Goal: Ask a question

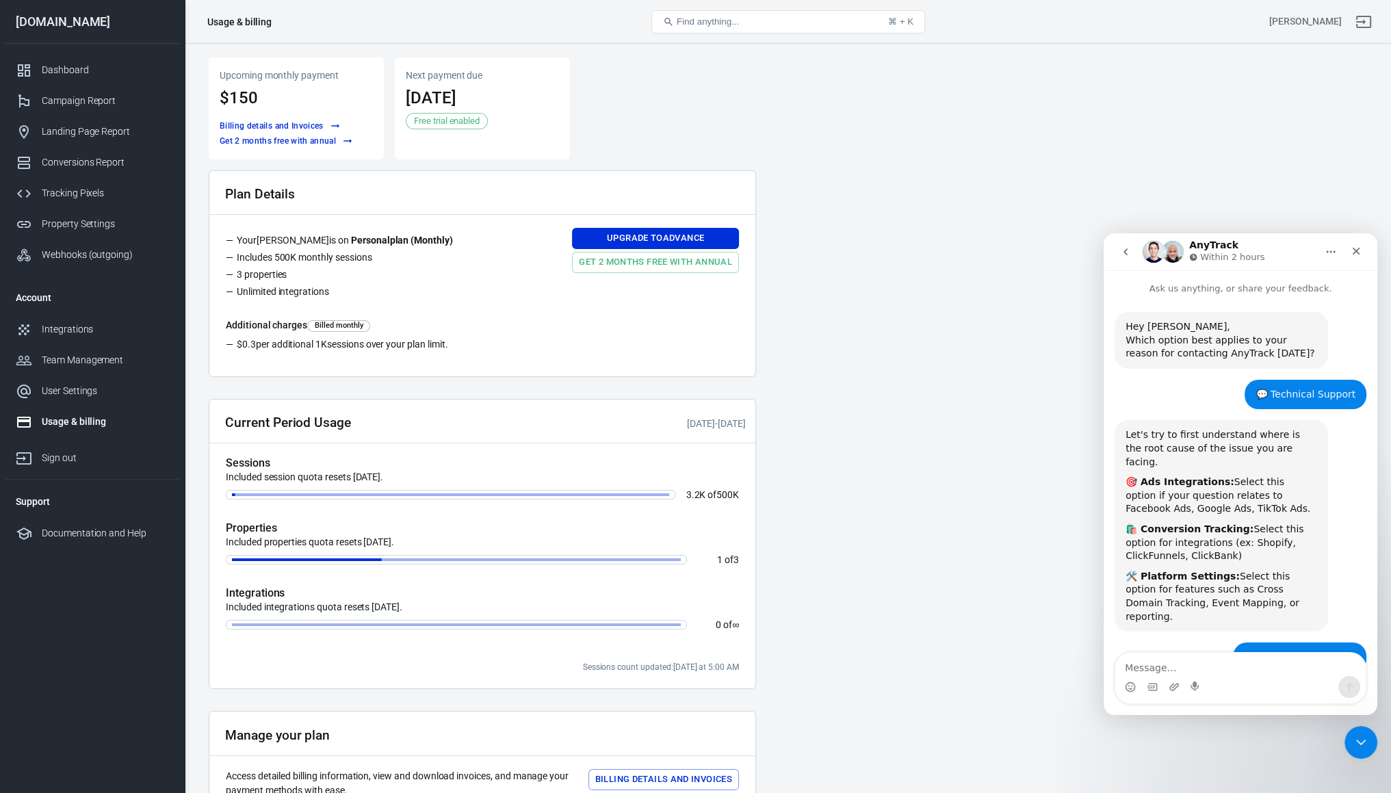
scroll to position [1789, 0]
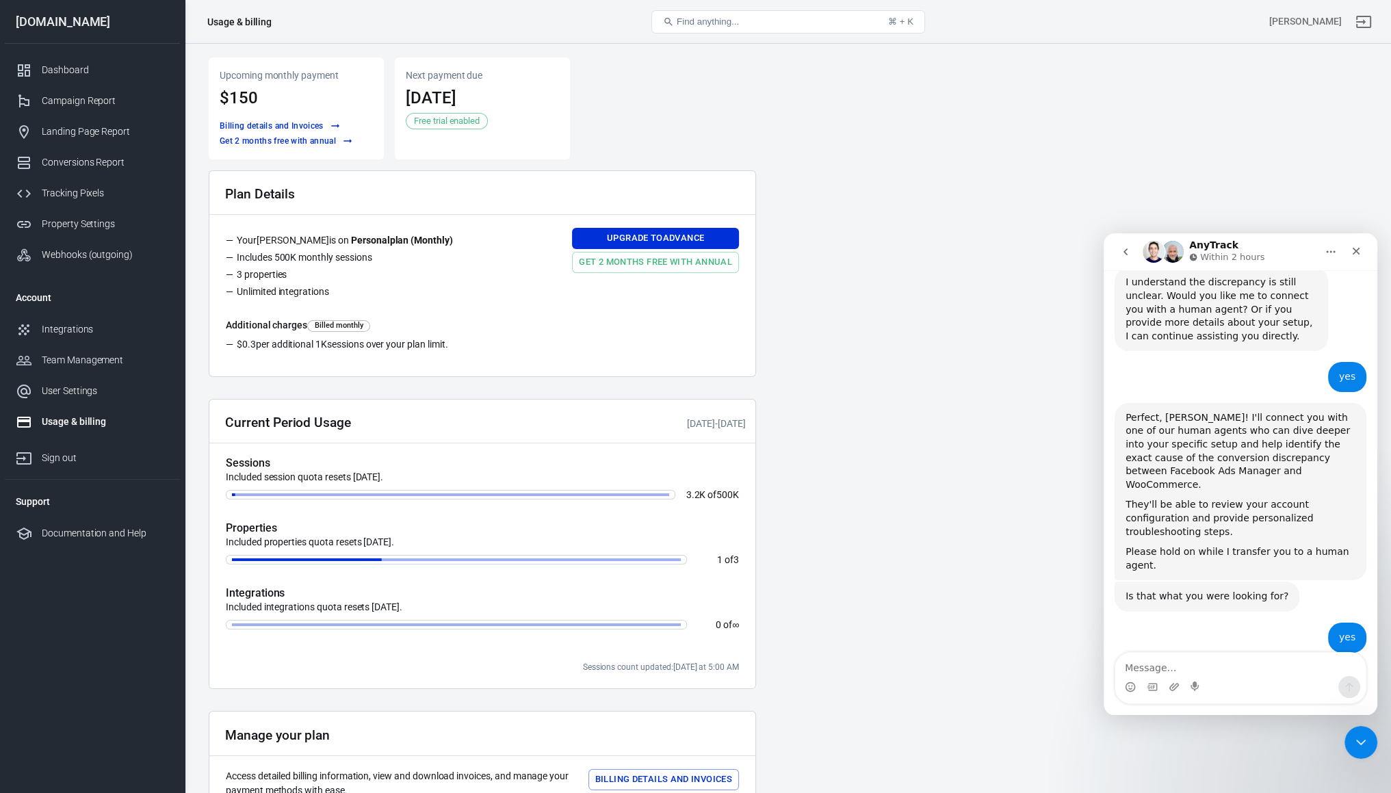
click at [1222, 623] on div "yes [PERSON_NAME] • 2h ago" at bounding box center [1241, 643] width 252 height 41
drag, startPoint x: 961, startPoint y: 197, endPoint x: 931, endPoint y: 202, distance: 31.2
click at [961, 197] on main "Upcoming monthly payment $150 Billing details and Invoices Get 2 months free wi…" at bounding box center [788, 477] width 1159 height 840
click at [1164, 669] on textarea "Message…" at bounding box center [1240, 664] width 250 height 23
paste textarea "I"
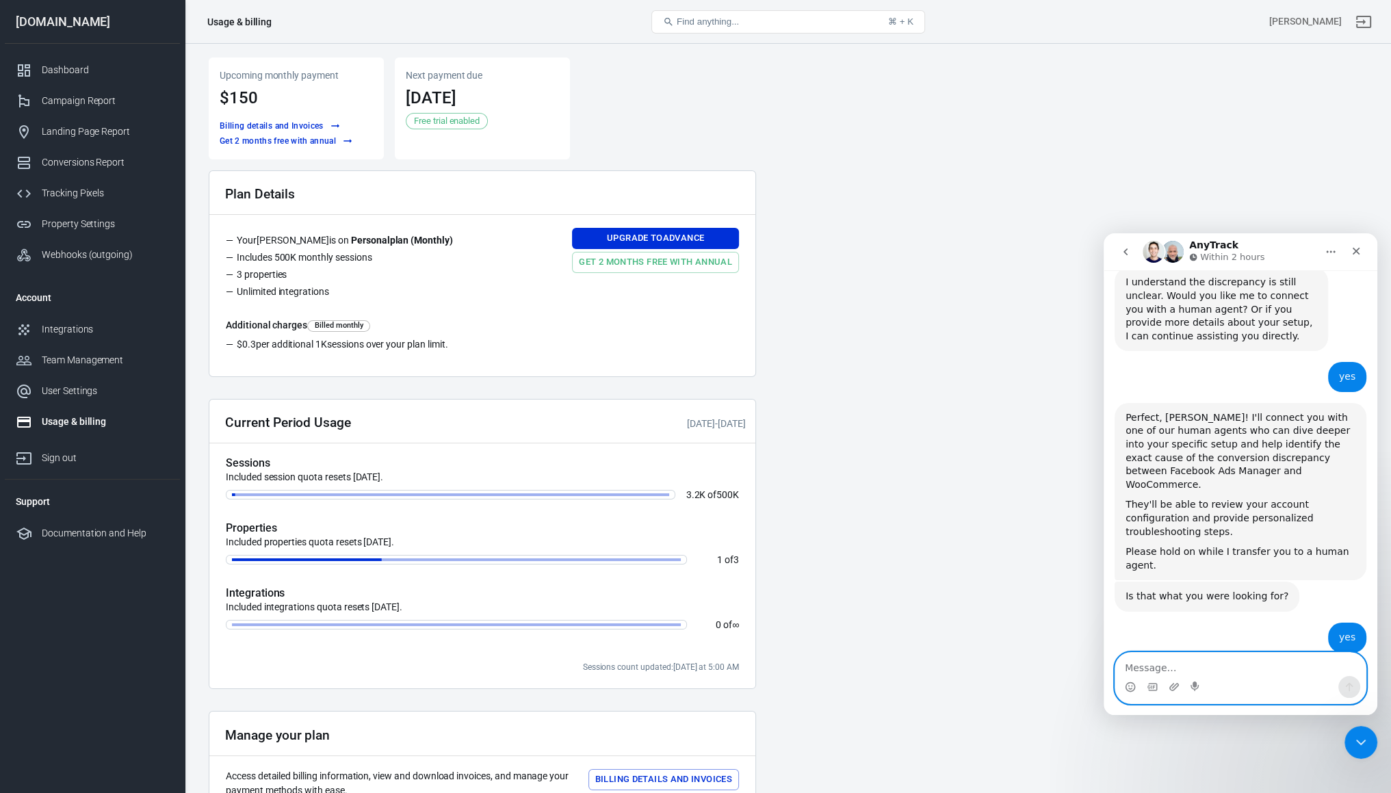
scroll to position [1881, 0]
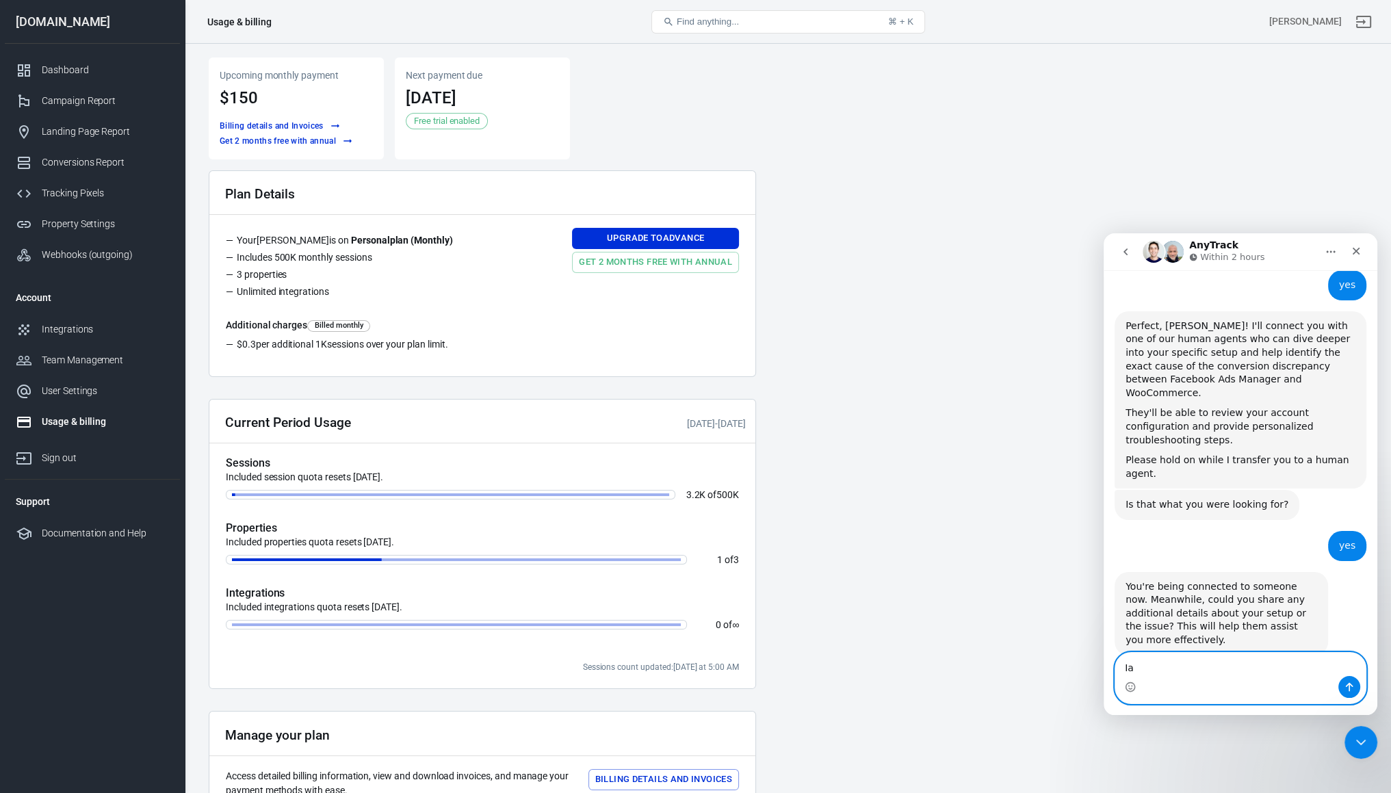
type textarea "I"
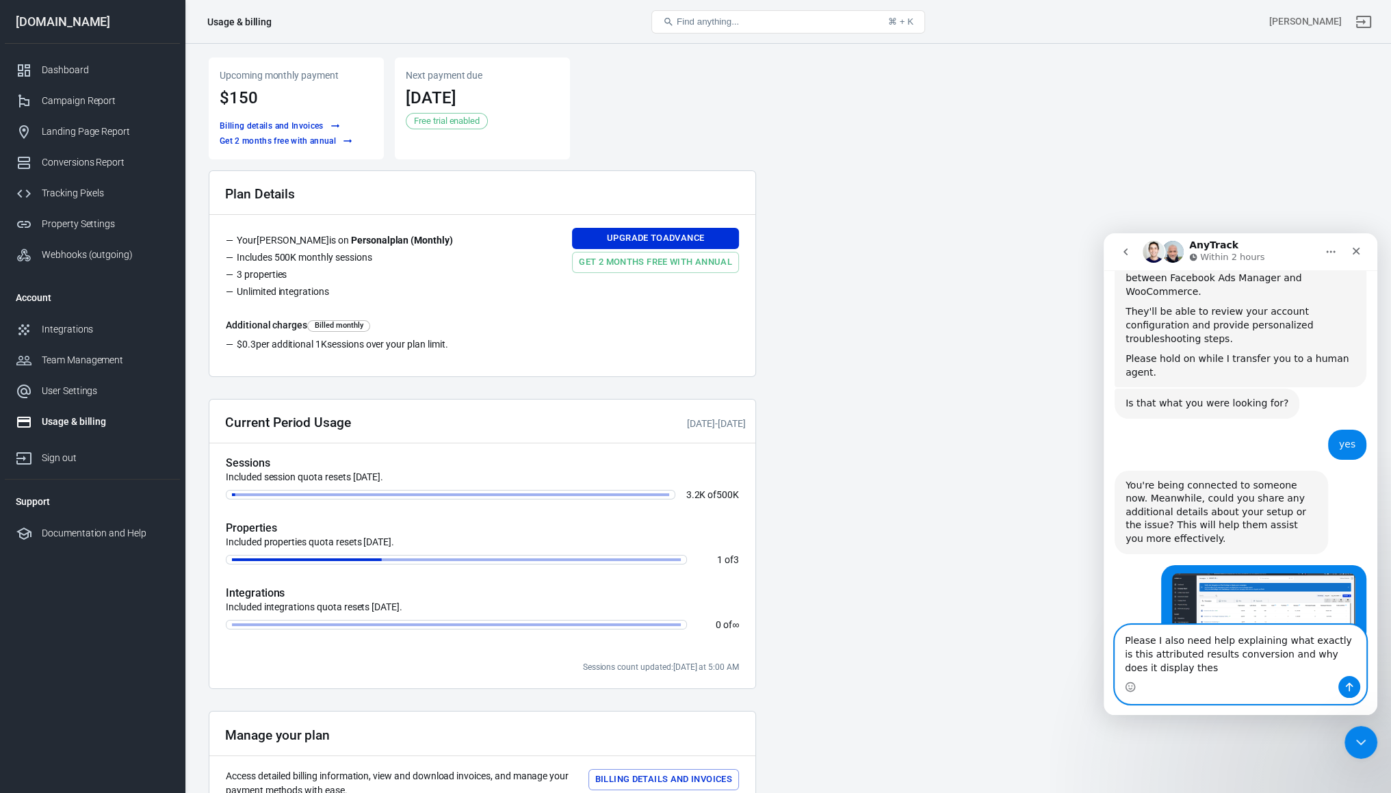
scroll to position [1995, 0]
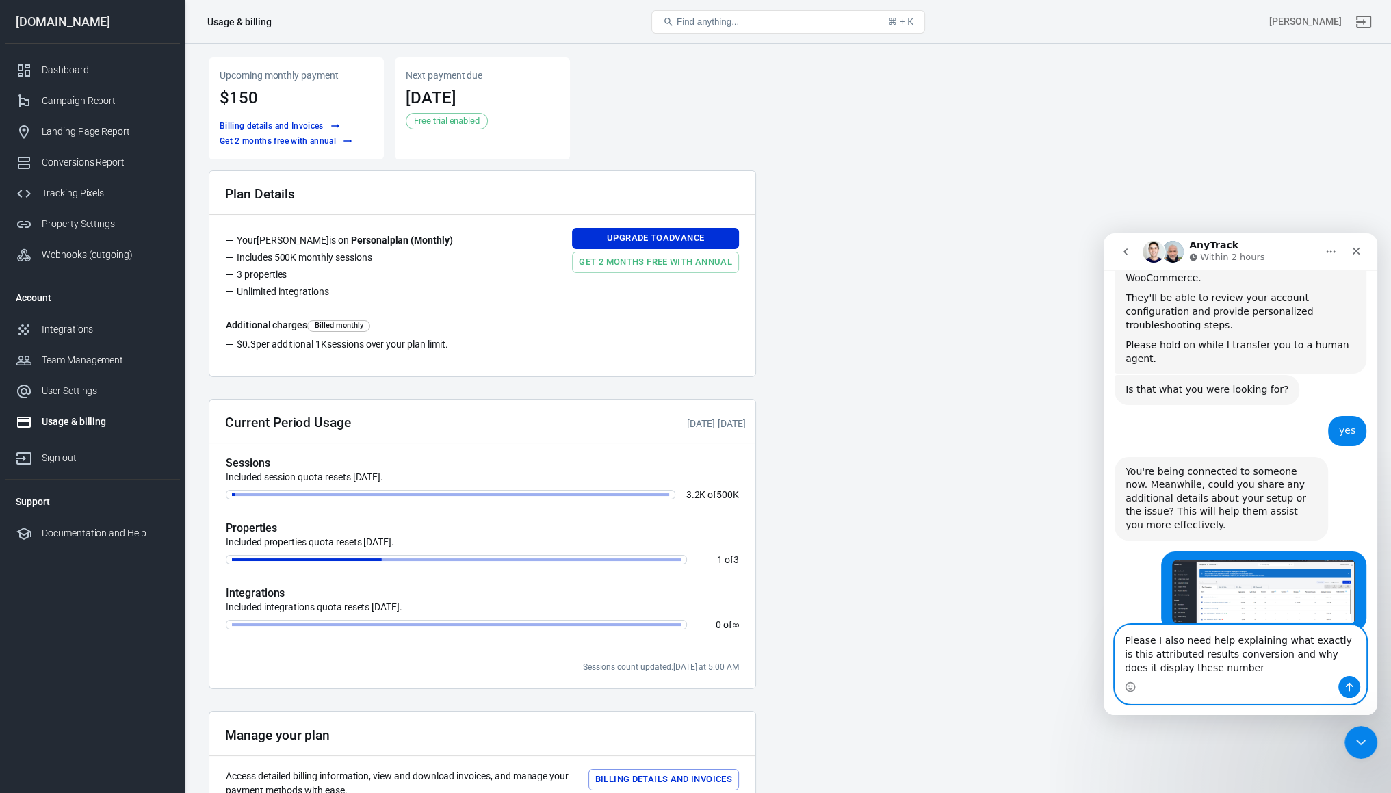
type textarea "Please I also need help explaining what exactly is this attributed results conv…"
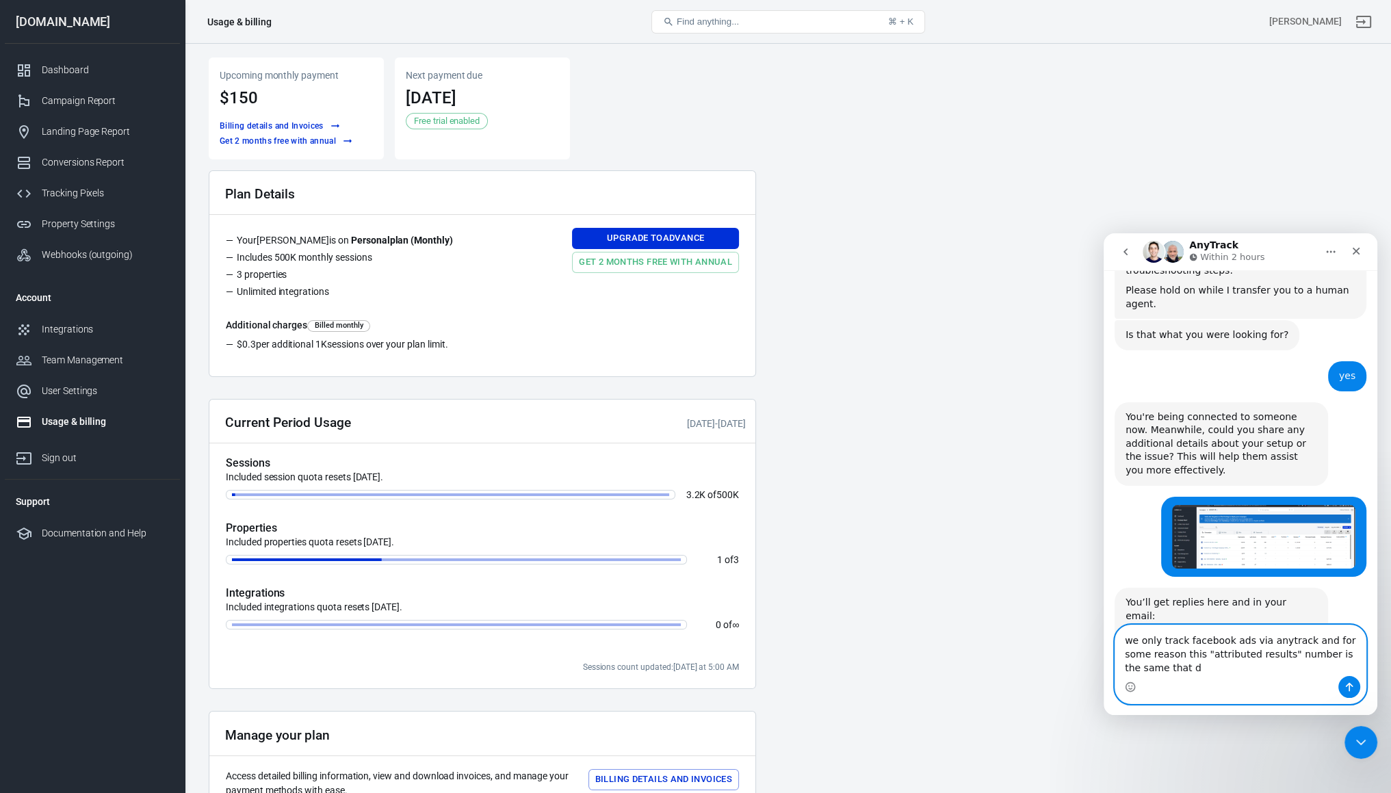
scroll to position [2064, 0]
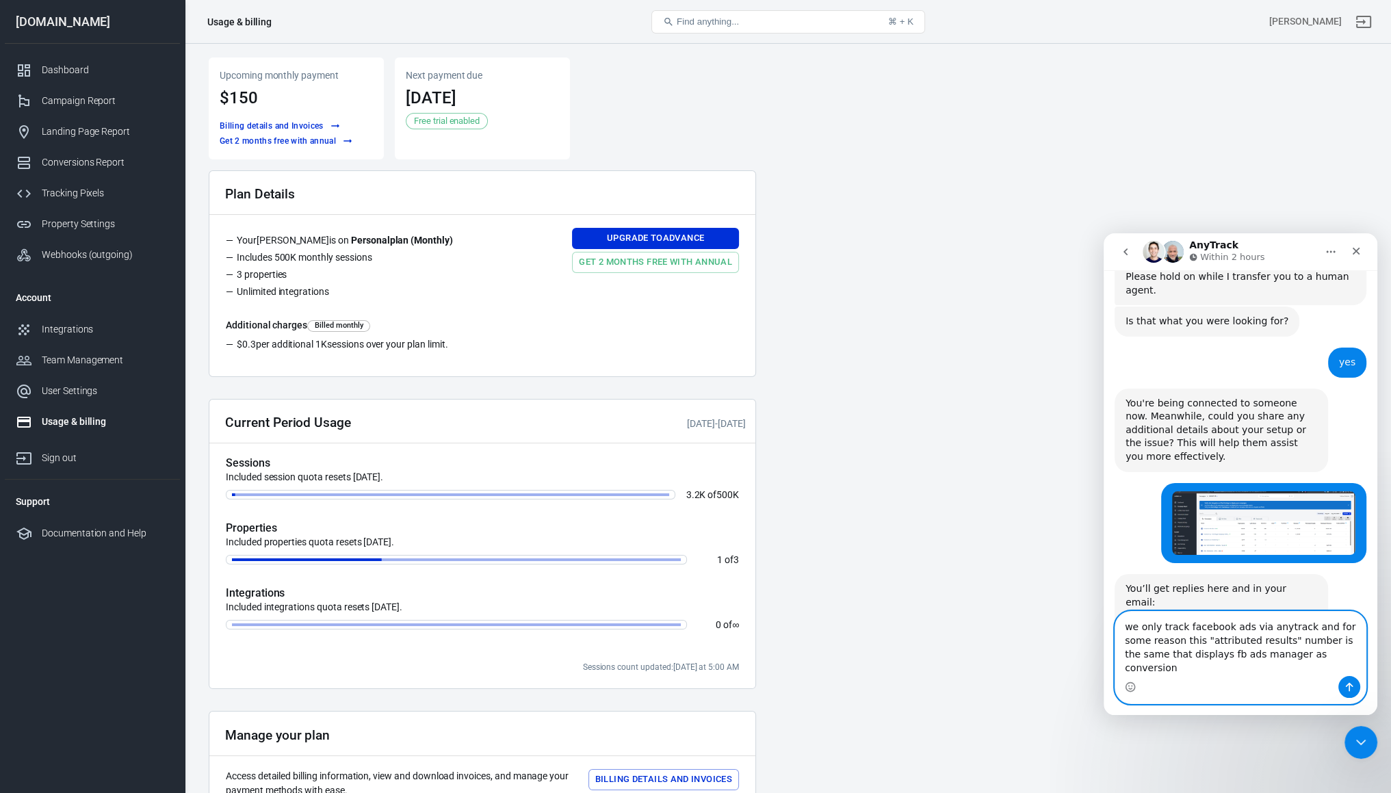
type textarea "we only track facebook ads via anytrack and for some reason this "attributed re…"
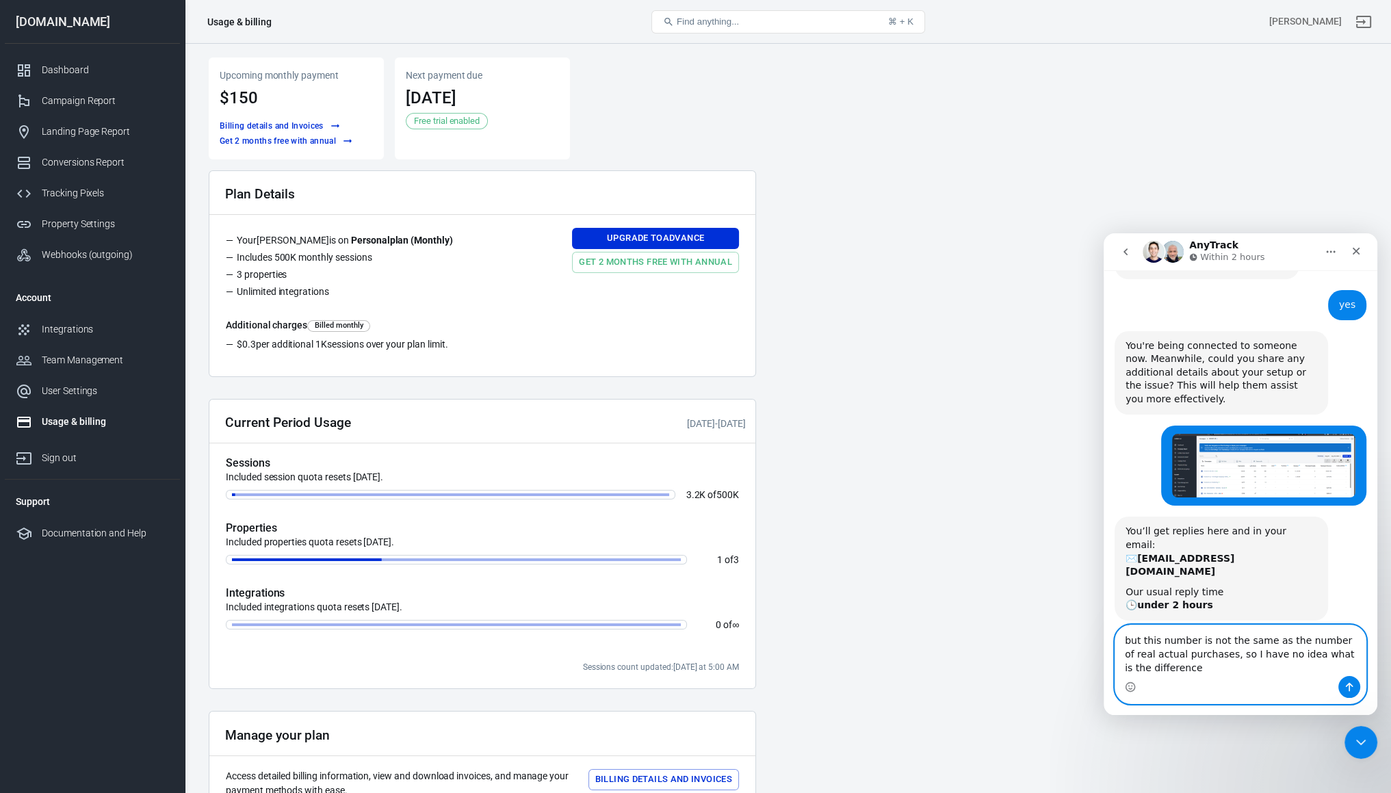
scroll to position [2135, 0]
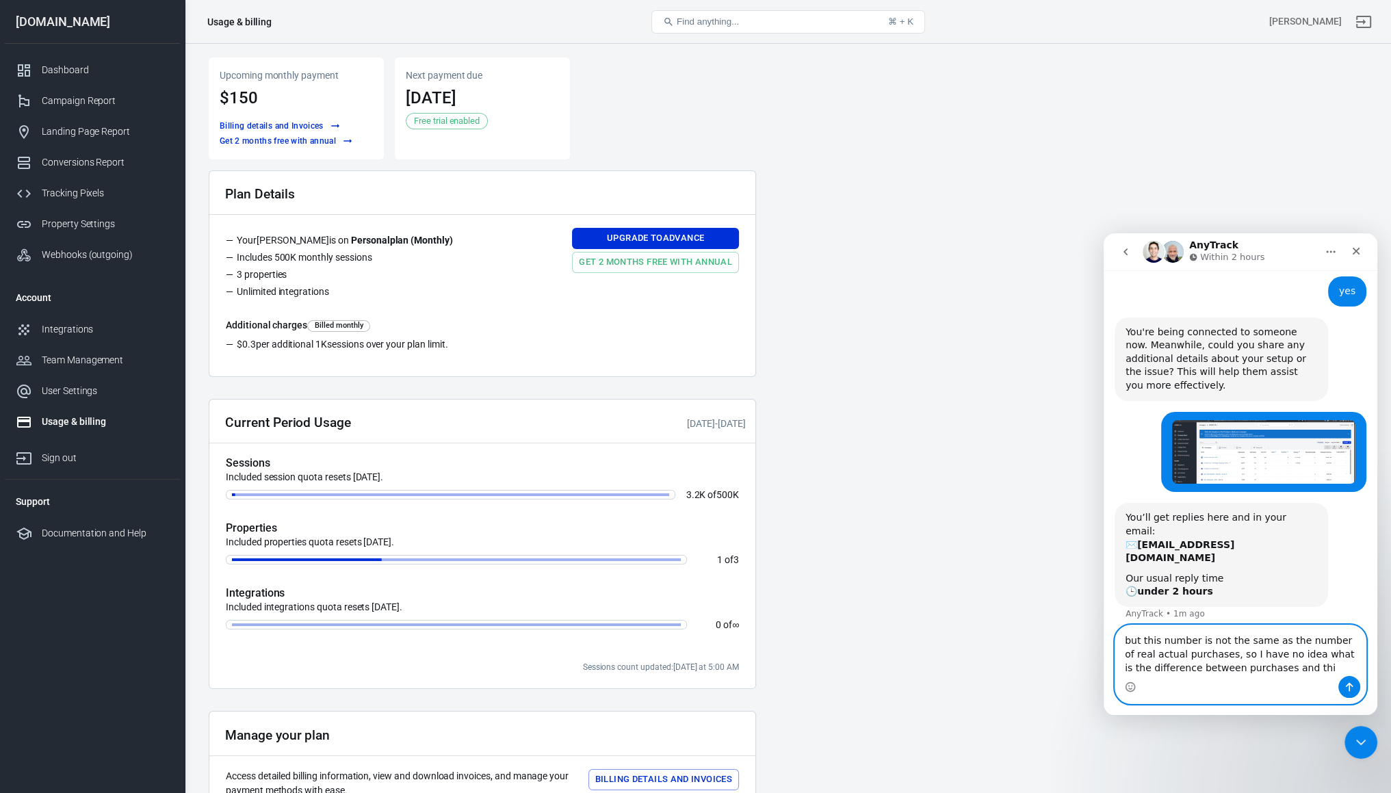
type textarea "but this number is not the same as the number of real actual purchases, so I ha…"
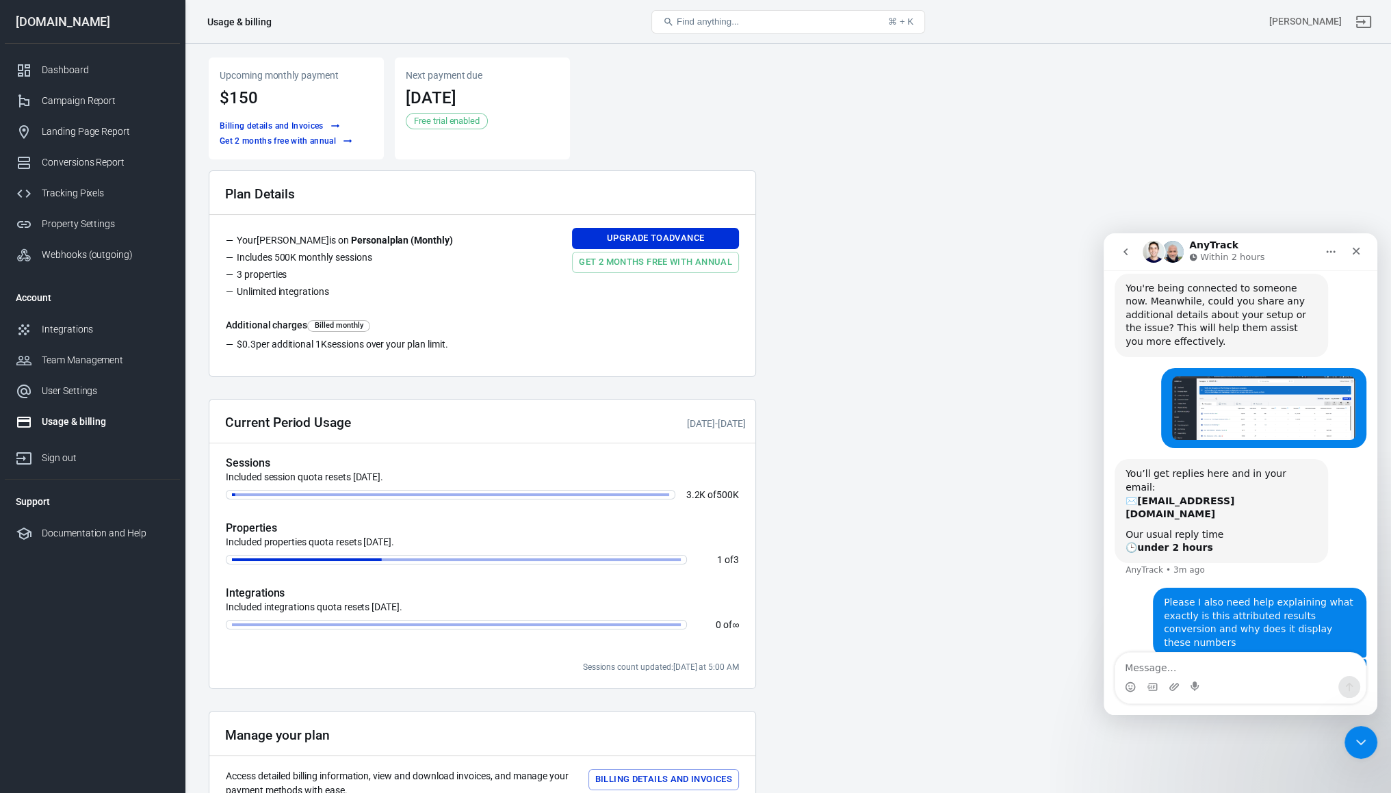
click at [857, 413] on main "Upcoming monthly payment $150 Billing details and Invoices Get 2 months free wi…" at bounding box center [788, 477] width 1159 height 840
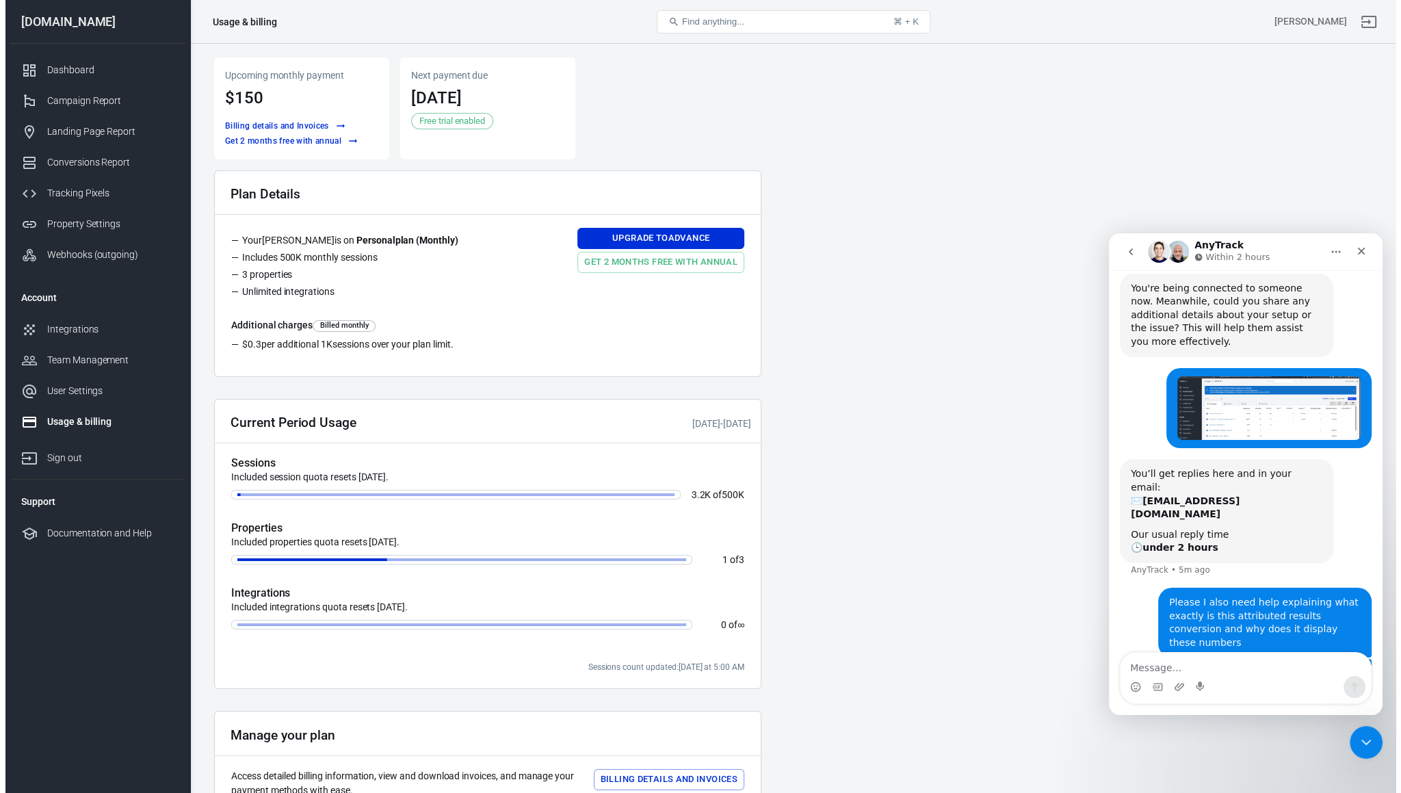
scroll to position [0, 0]
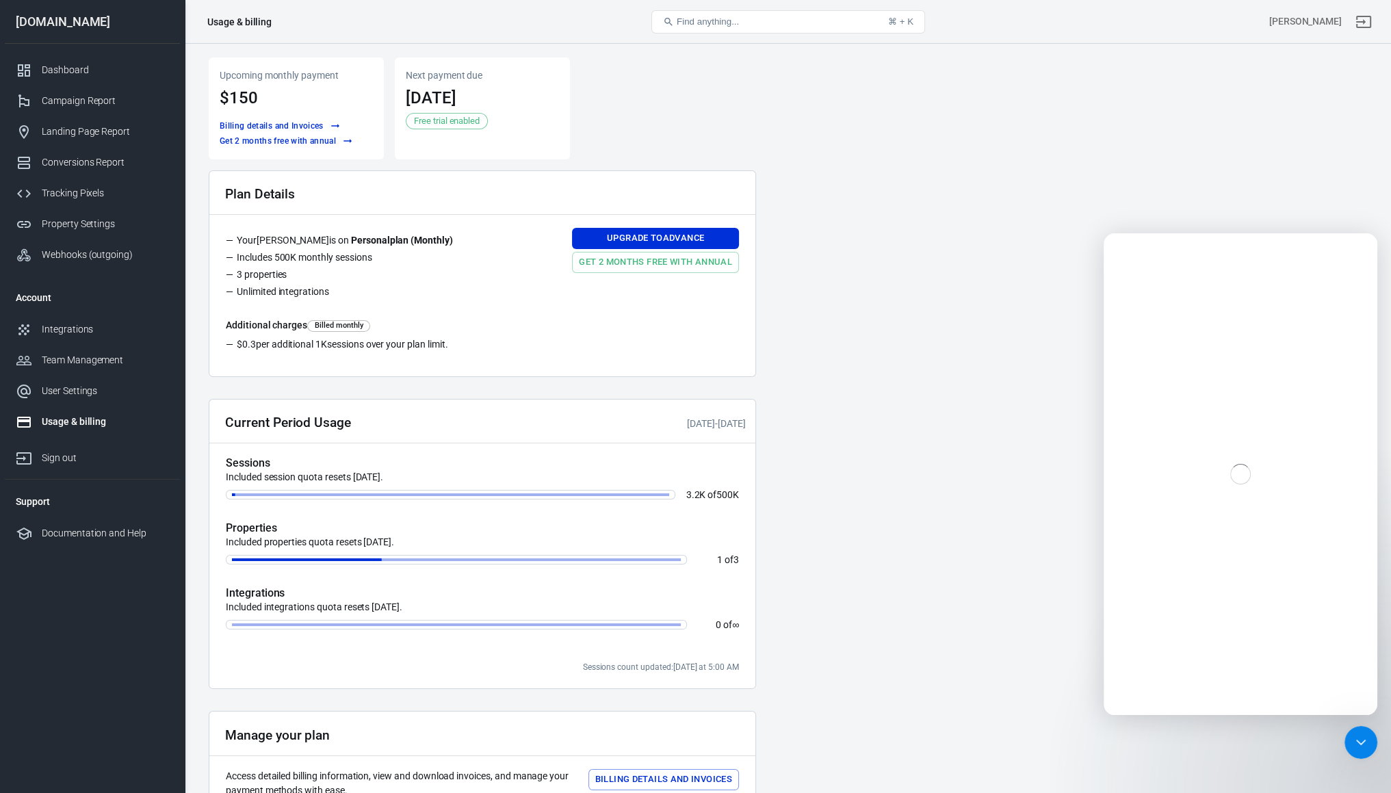
click at [983, 477] on main "Upcoming monthly payment $150 Billing details and Invoices Get 2 months free wi…" at bounding box center [788, 477] width 1159 height 840
click at [123, 164] on div "Conversions Report" at bounding box center [105, 162] width 127 height 14
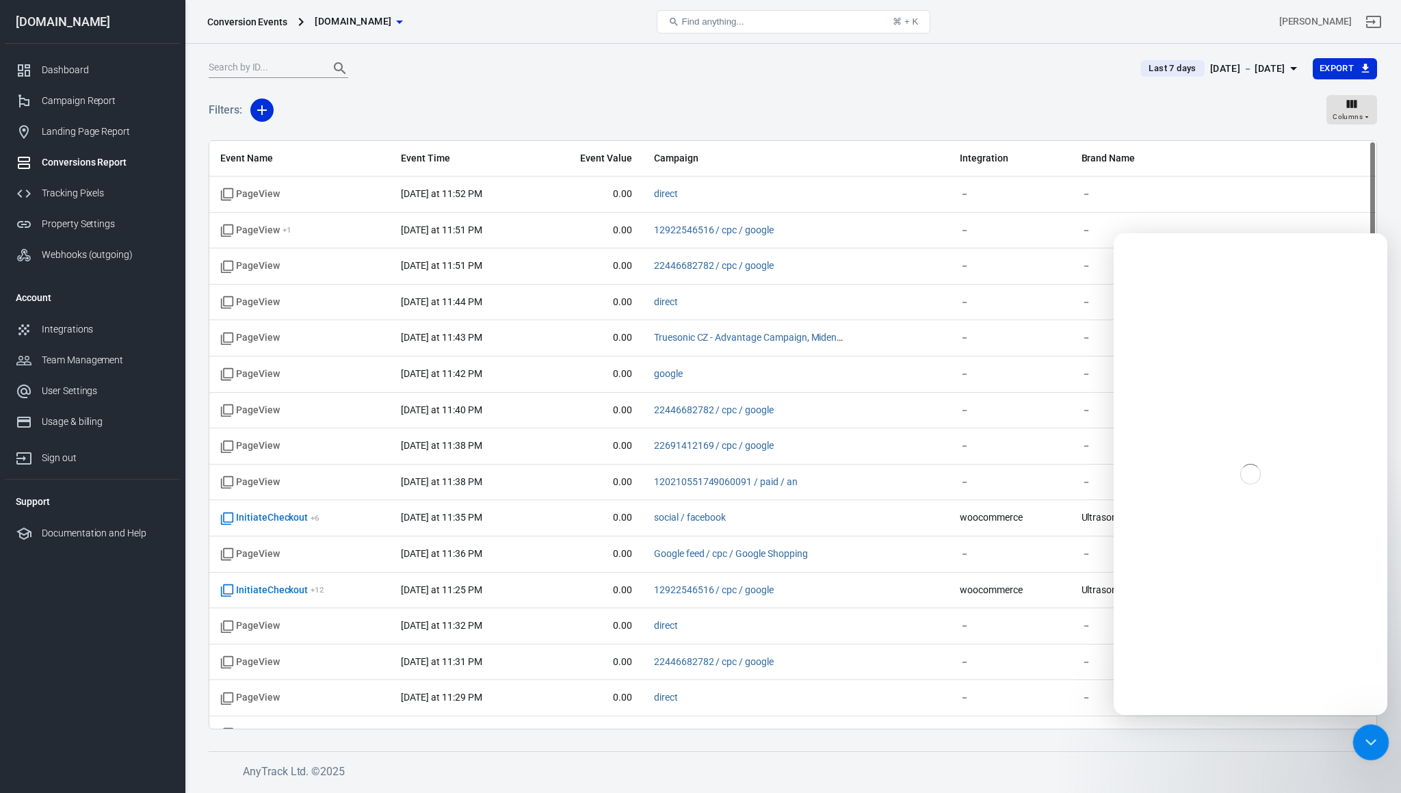
click at [1364, 738] on icon "Close Intercom Messenger" at bounding box center [1369, 740] width 16 height 16
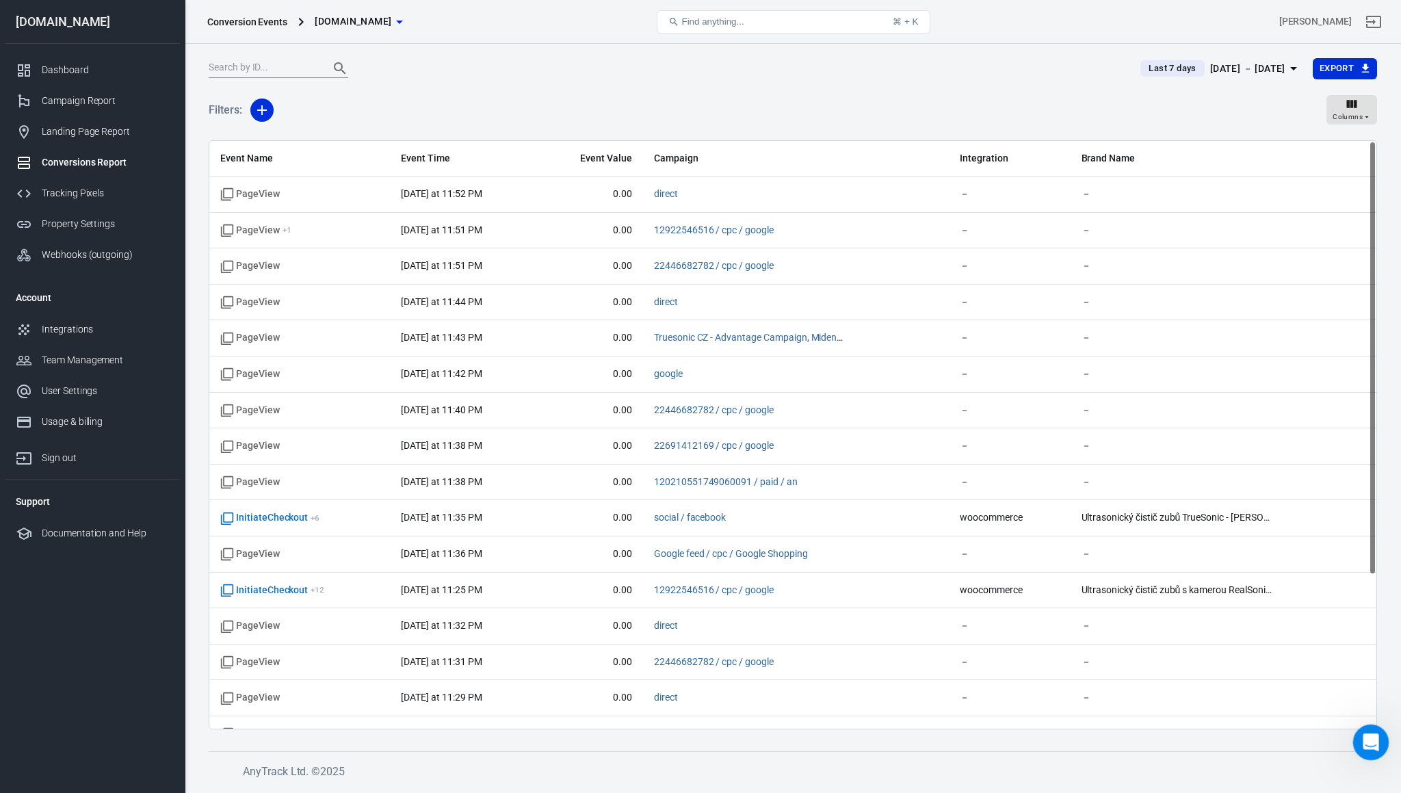
click at [1374, 742] on icon "Open Intercom Messenger" at bounding box center [1369, 740] width 23 height 23
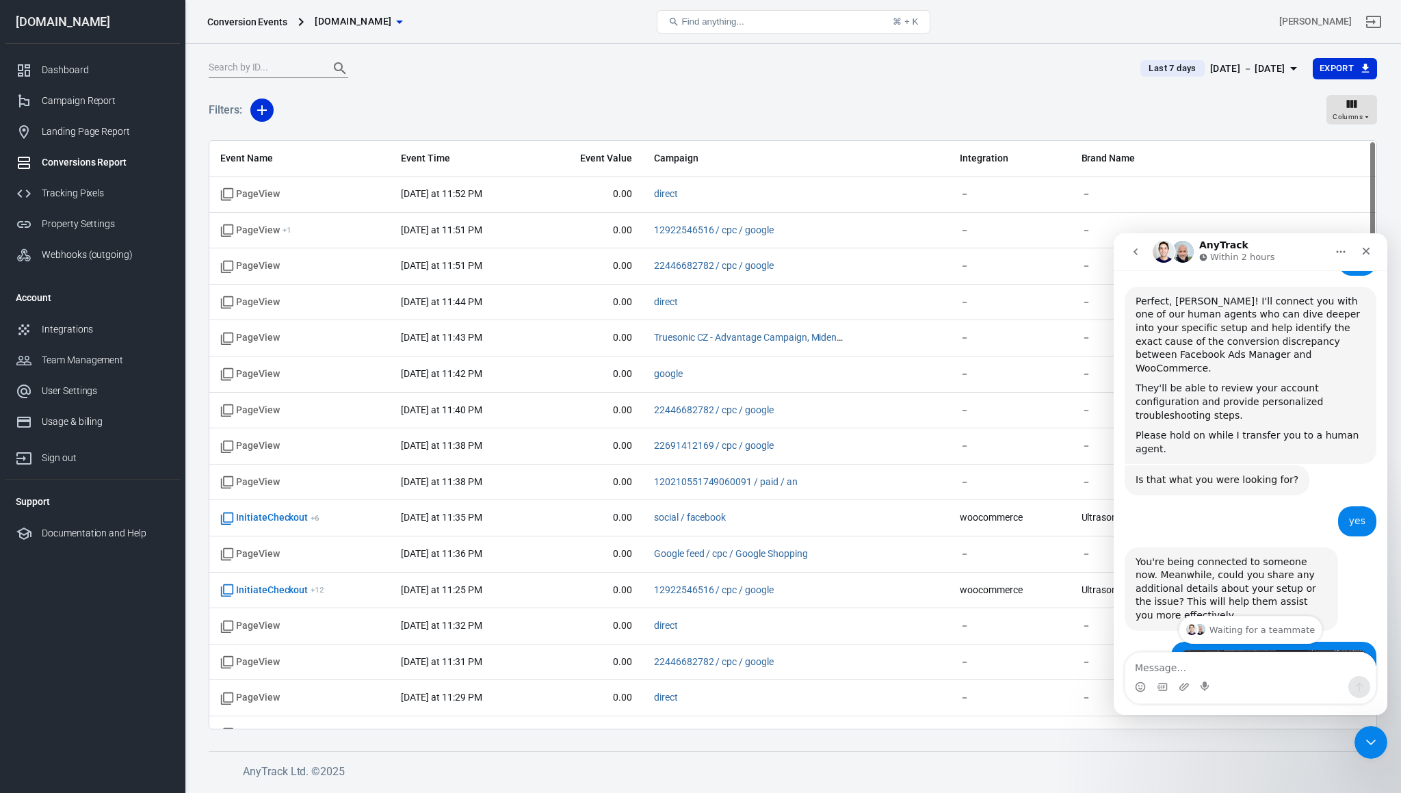
scroll to position [2179, 0]
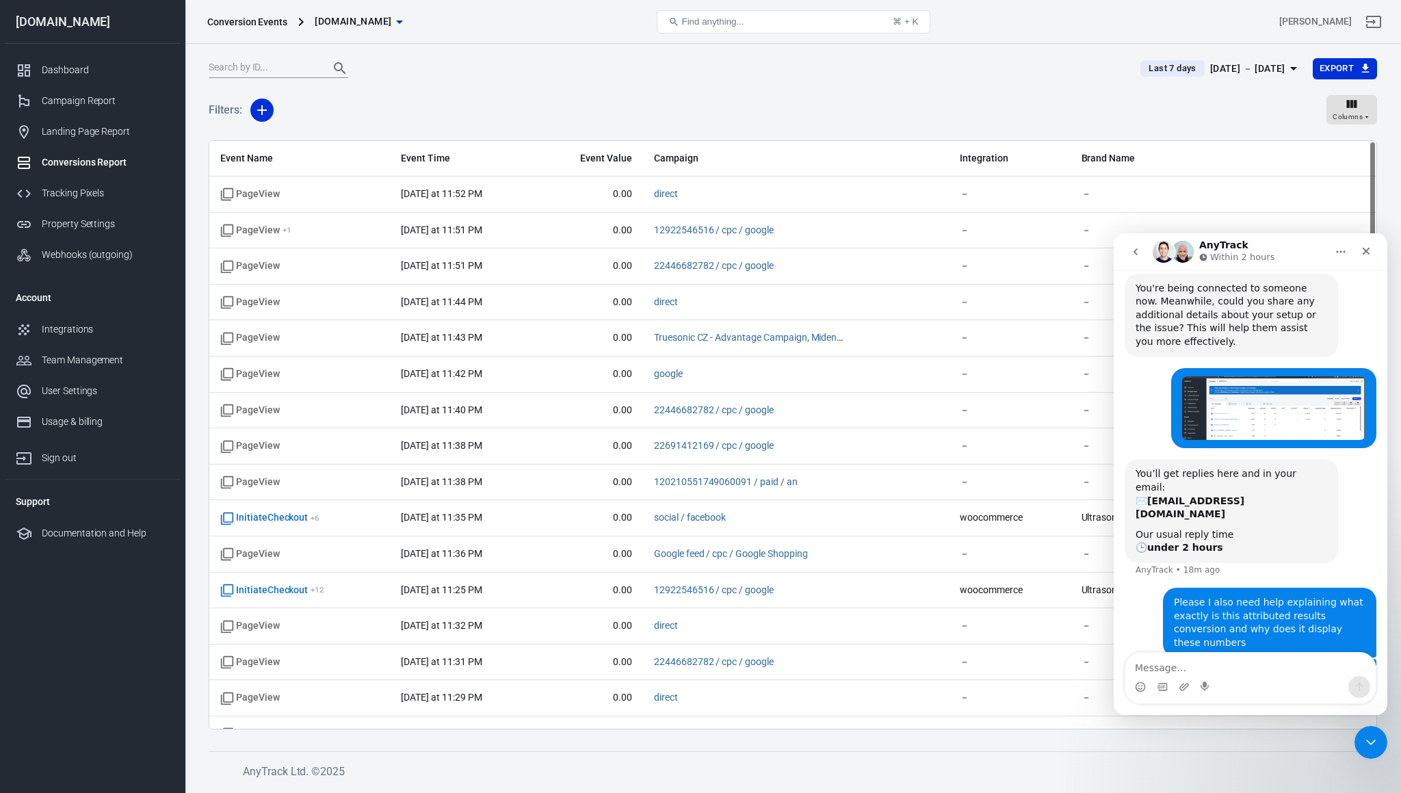
click at [798, 81] on div "Last 7 days [DATE] － [DATE] Export" at bounding box center [793, 74] width 1169 height 34
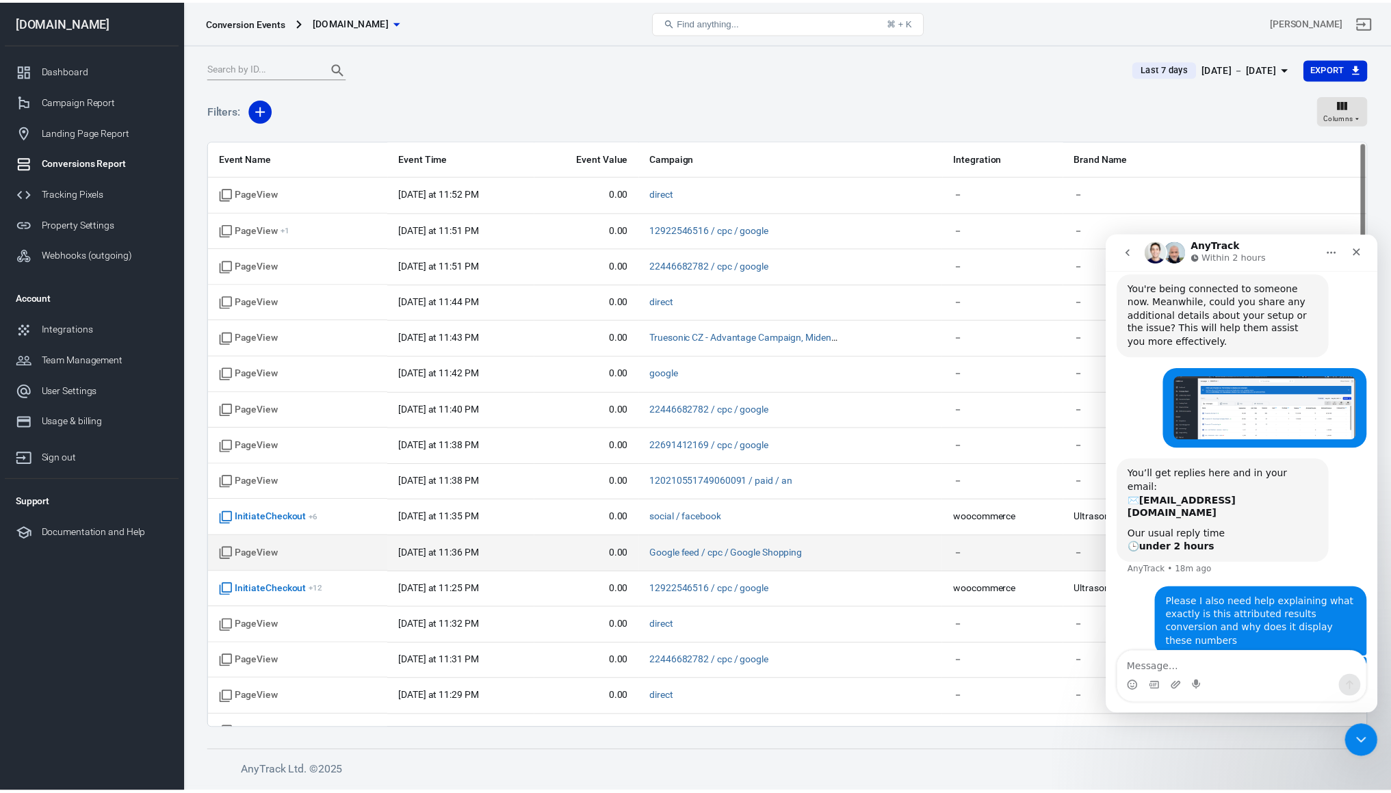
scroll to position [208, 0]
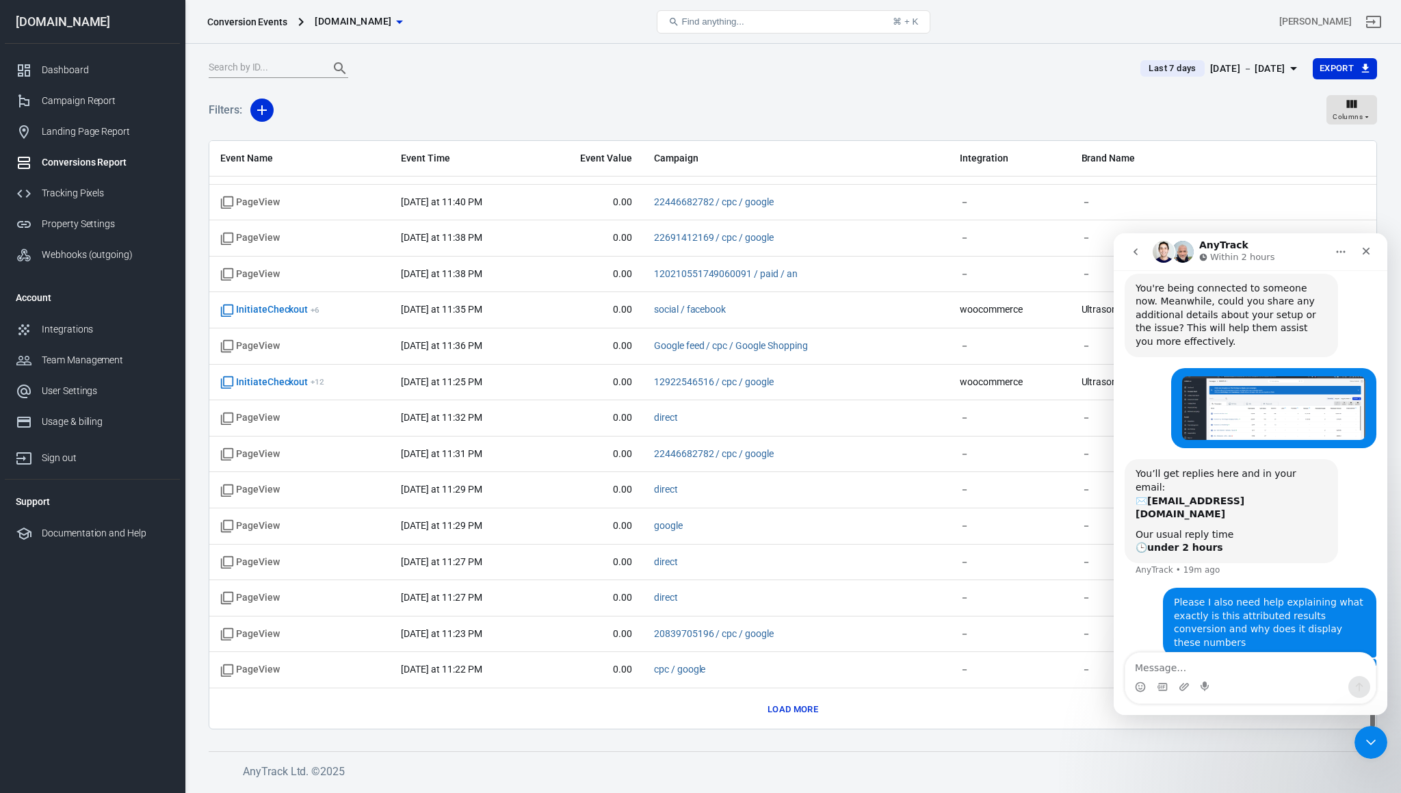
click at [1173, 250] on img "Intercom messenger" at bounding box center [1183, 252] width 22 height 22
click at [1163, 250] on img "Intercom messenger" at bounding box center [1164, 252] width 22 height 22
click at [68, 79] on link "Dashboard" at bounding box center [92, 70] width 175 height 31
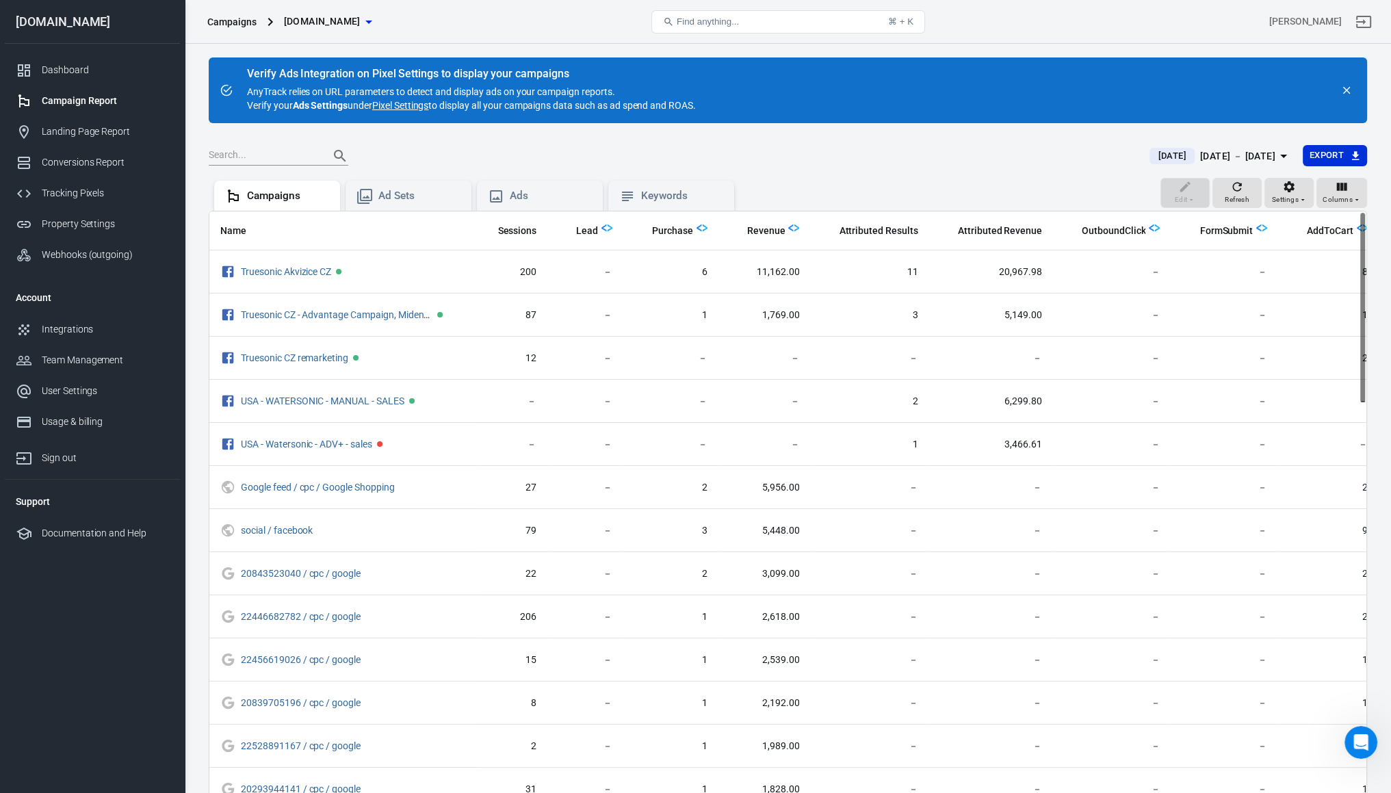
scroll to position [2179, 0]
